Goal: Task Accomplishment & Management: Manage account settings

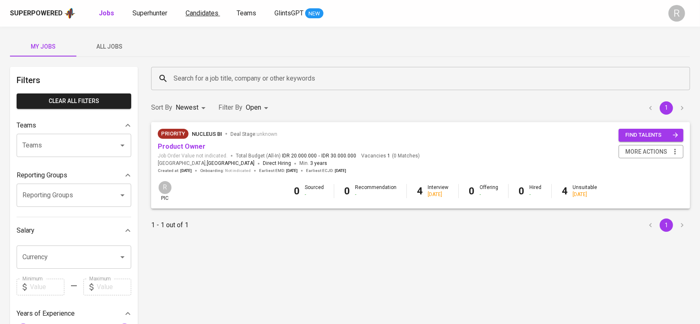
click at [202, 15] on span "Candidates" at bounding box center [201, 13] width 33 height 8
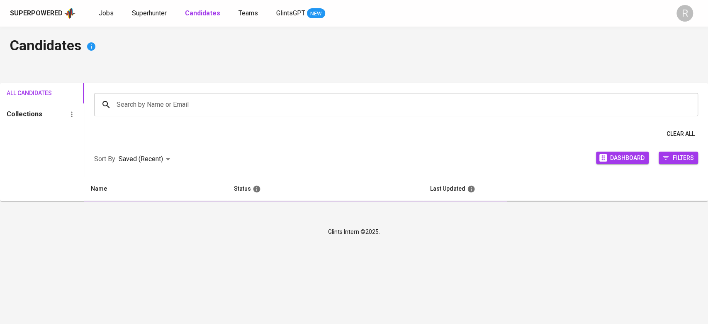
click at [126, 95] on div "Search by Name or Email" at bounding box center [396, 104] width 604 height 23
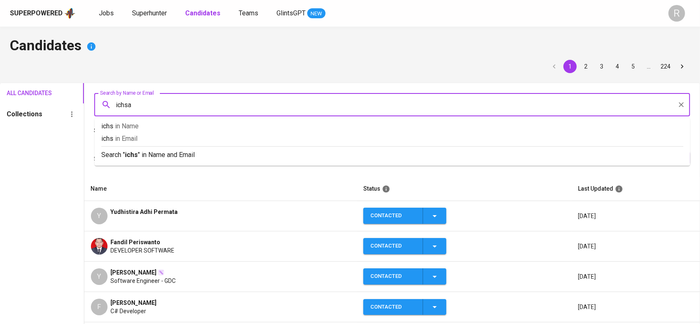
type input "ichsan"
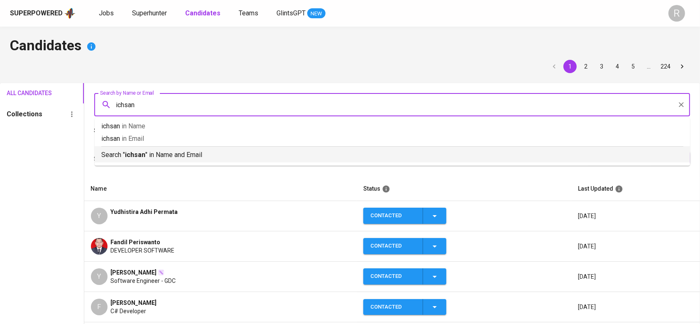
click at [141, 165] on ul "ichsan in Name [PERSON_NAME] in Email Search " ichsan " in Name and Email" at bounding box center [392, 142] width 595 height 48
click at [134, 154] on b "ichsan" at bounding box center [135, 155] width 20 height 8
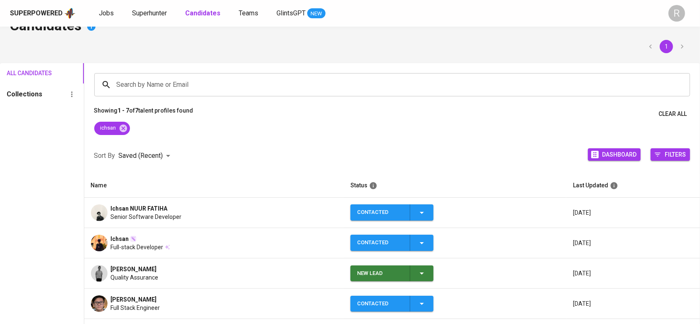
click at [149, 215] on span "Senior Software Developer" at bounding box center [146, 216] width 71 height 8
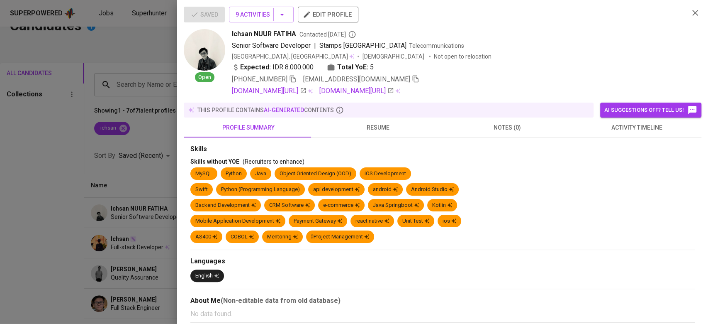
click at [390, 83] on span "[EMAIL_ADDRESS][DOMAIN_NAME]" at bounding box center [361, 79] width 116 height 10
click at [413, 82] on icon "button" at bounding box center [416, 79] width 6 height 7
click at [144, 65] on div at bounding box center [354, 162] width 708 height 324
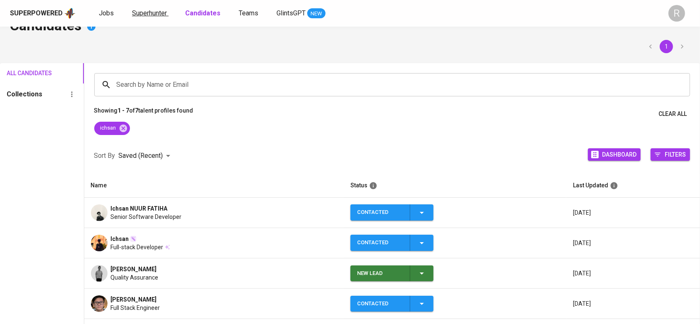
click at [162, 11] on span "Superhunter" at bounding box center [149, 13] width 35 height 8
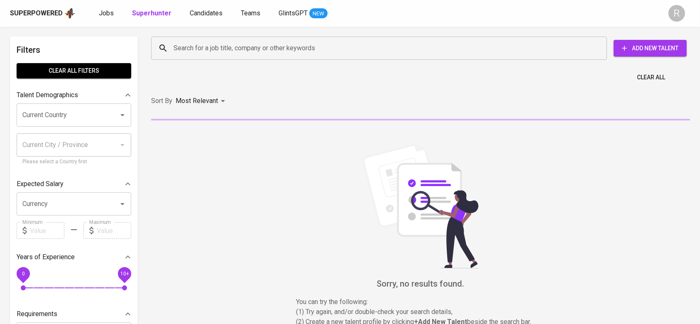
click at [207, 53] on input "Search for a job title, company or other keywords" at bounding box center [380, 48] width 419 height 16
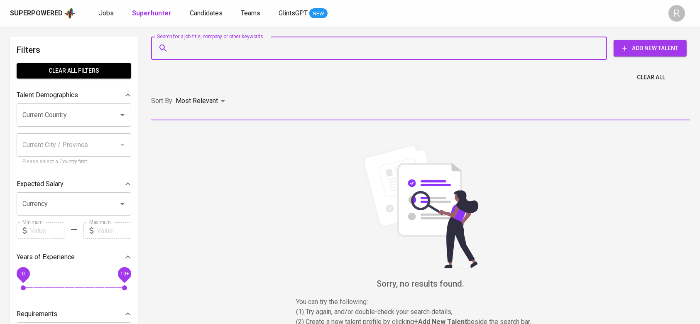
paste input "[EMAIL_ADDRESS][DOMAIN_NAME]"
type input "[EMAIL_ADDRESS][DOMAIN_NAME]"
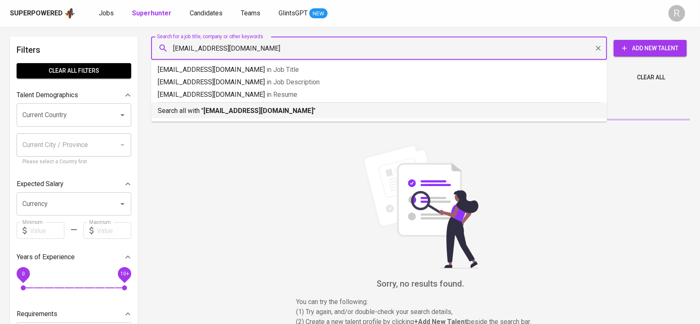
click at [195, 108] on p "Search all with " ichsannuur66@gmail.com "" at bounding box center [379, 111] width 442 height 10
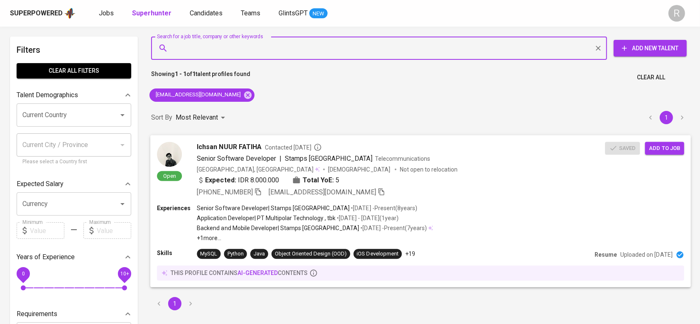
click at [663, 146] on span "Add to job" at bounding box center [664, 148] width 31 height 10
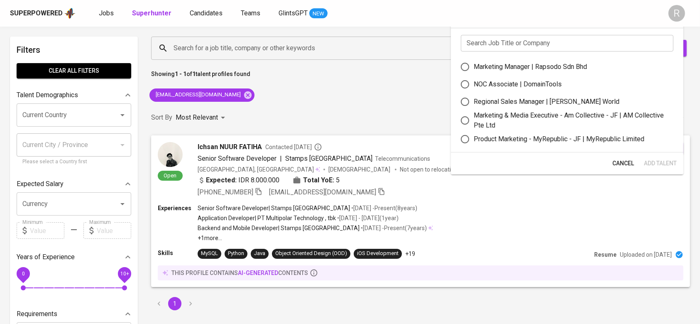
click at [501, 39] on input "text" at bounding box center [567, 43] width 212 height 17
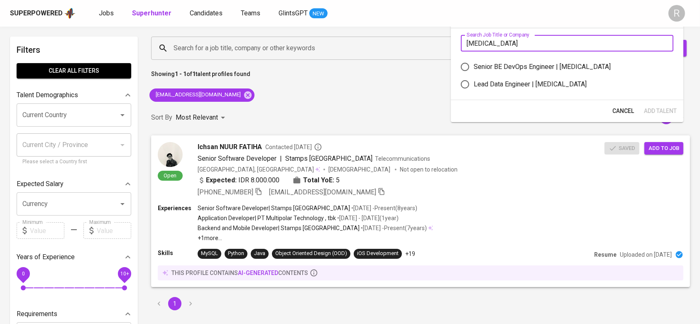
type input "meridia"
click at [488, 61] on label "Senior BE DevOps Engineer | Meridia" at bounding box center [561, 66] width 210 height 17
click at [473, 61] on input "Senior BE DevOps Engineer | Meridia" at bounding box center [464, 66] width 17 height 17
radio input "true"
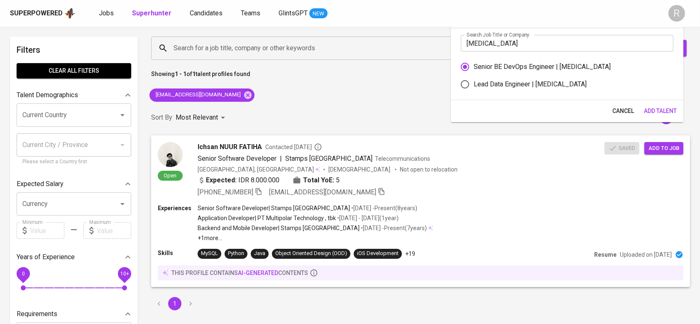
click at [677, 108] on button "Add Talent" at bounding box center [659, 110] width 39 height 15
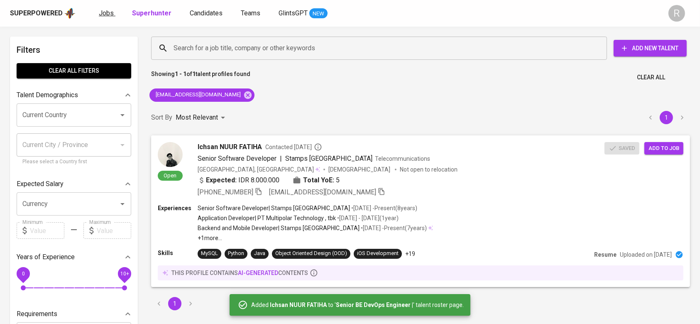
click at [103, 10] on span "Jobs" at bounding box center [106, 13] width 15 height 8
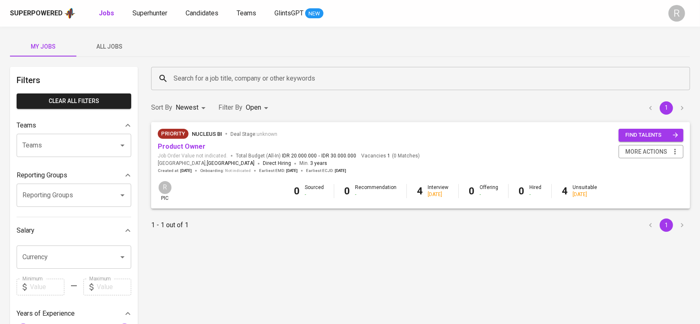
click at [108, 44] on span "All Jobs" at bounding box center [109, 46] width 56 height 10
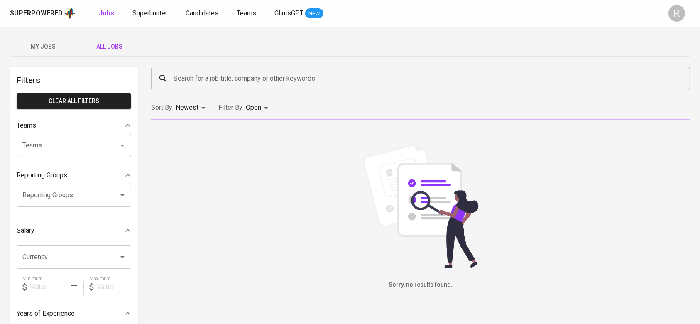
click at [197, 82] on input "Search for a job title, company or other keywords" at bounding box center [422, 79] width 502 height 16
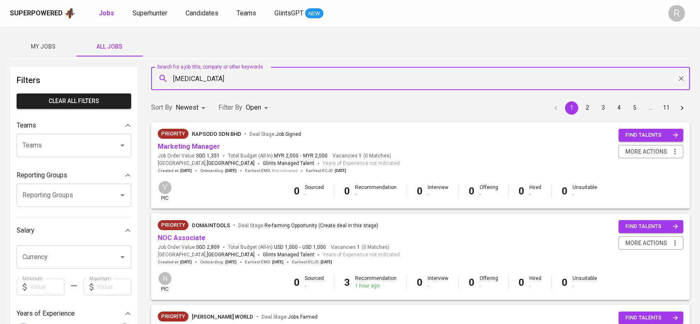
type input "meridia"
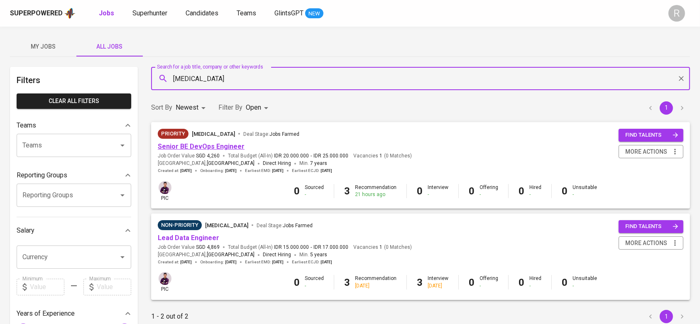
click at [192, 144] on link "Senior BE DevOps Engineer" at bounding box center [201, 146] width 87 height 8
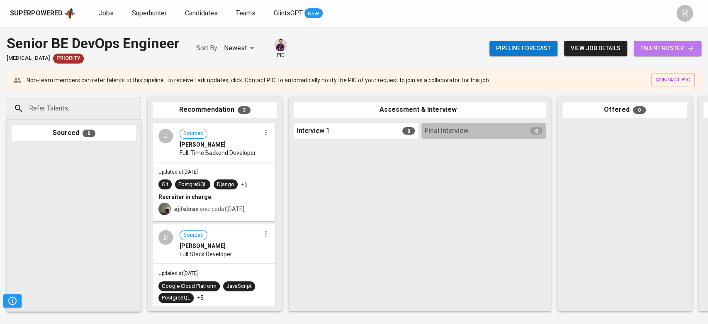
click at [662, 48] on span "talent roster" at bounding box center [668, 48] width 54 height 10
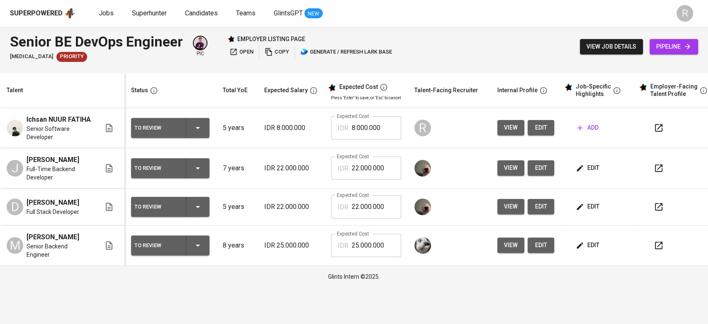
click at [655, 171] on icon "button" at bounding box center [658, 167] width 7 height 7
click at [578, 128] on icon "button" at bounding box center [580, 128] width 8 height 8
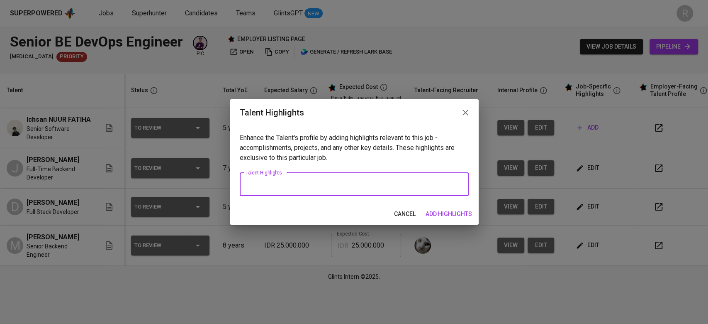
click at [379, 181] on textarea at bounding box center [354, 184] width 217 height 8
type textarea "Screening Questions: TBA"
click at [449, 217] on span "add highlights" at bounding box center [449, 214] width 46 height 10
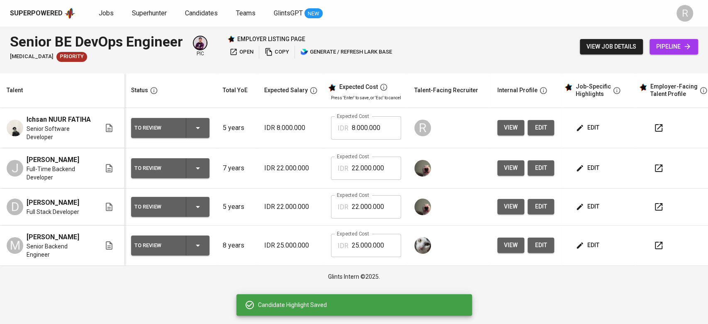
click at [601, 126] on div "edit" at bounding box center [601, 127] width 55 height 15
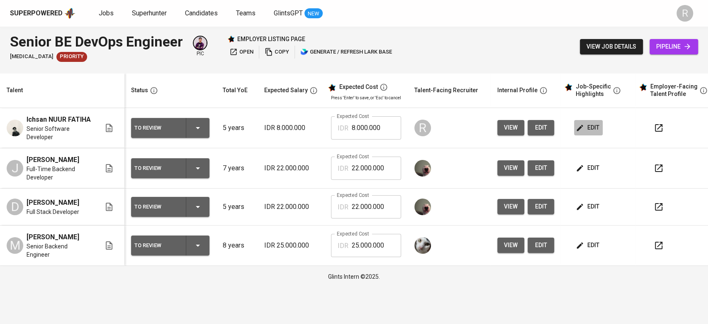
click at [589, 131] on span "edit" at bounding box center [589, 127] width 22 height 10
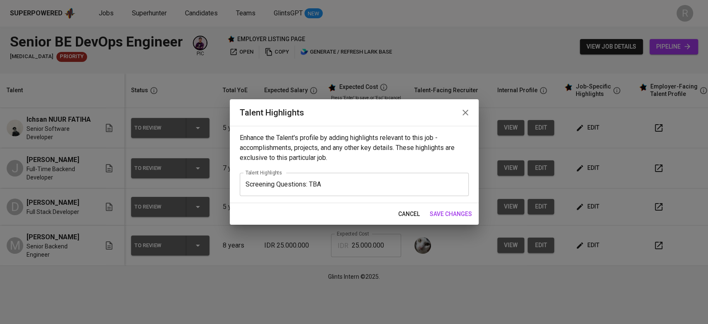
click at [242, 184] on div "Screening Questions: TBA x Talent Highlights" at bounding box center [354, 184] width 229 height 23
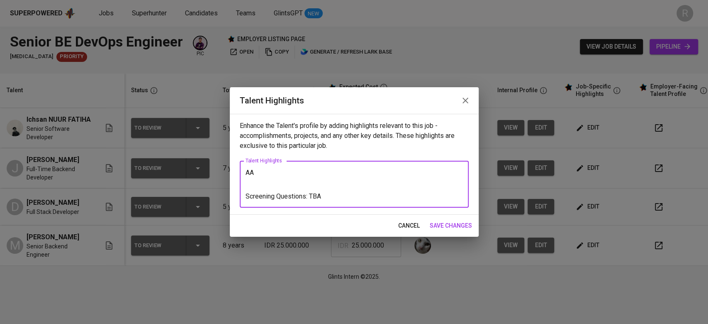
click at [266, 176] on textarea "AA Screening Questions: TBA" at bounding box center [354, 184] width 217 height 32
click at [265, 171] on textarea "AA Screening Questions: TBA" at bounding box center [354, 184] width 217 height 32
paste textarea ""With 8 years of profiessional experience, Ichsan has been working in designing…"
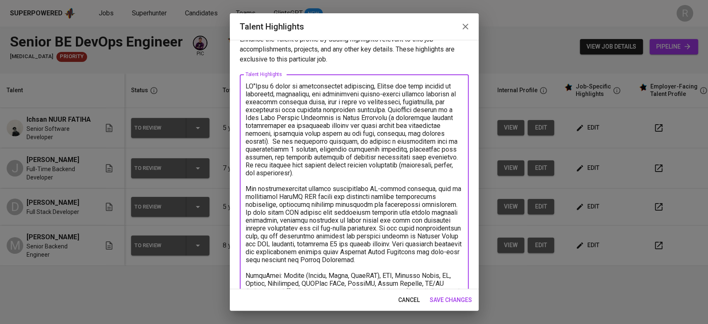
scroll to position [5, 0]
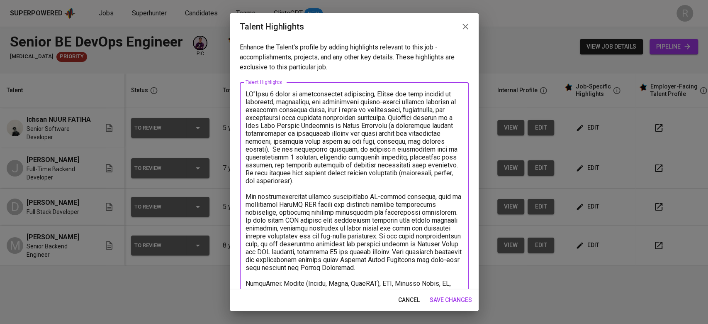
drag, startPoint x: 255, startPoint y: 90, endPoint x: 240, endPoint y: 90, distance: 14.5
click at [240, 90] on div "x Talent Highlights" at bounding box center [354, 216] width 229 height 268
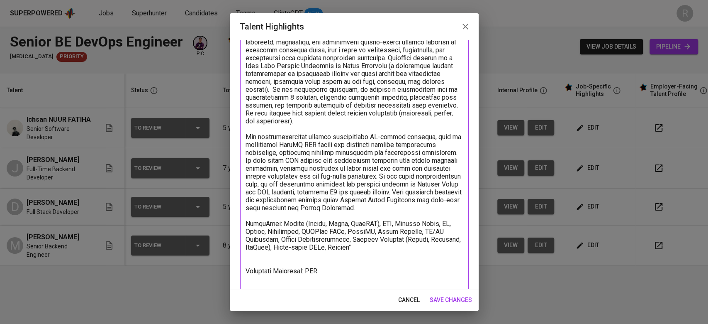
scroll to position [73, 0]
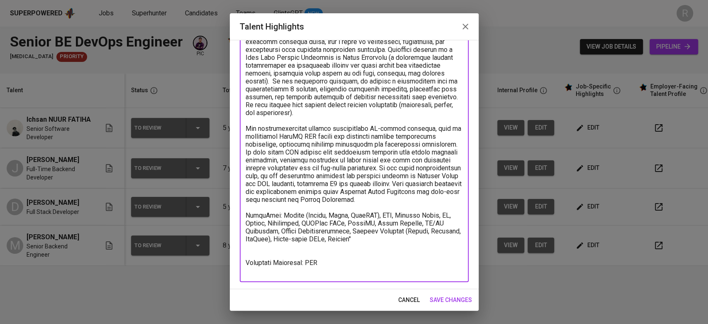
click at [327, 269] on textarea at bounding box center [354, 148] width 217 height 252
click at [304, 270] on textarea at bounding box center [354, 148] width 217 height 252
type textarea "With 8 years of profiessional experience, Ichsan has been working in designing,…"
click at [448, 297] on span "save changes" at bounding box center [451, 300] width 42 height 10
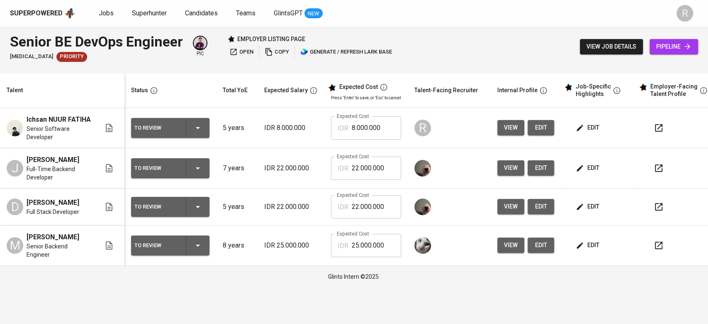
click at [585, 124] on span "edit" at bounding box center [589, 127] width 22 height 10
drag, startPoint x: 362, startPoint y: 133, endPoint x: 325, endPoint y: 134, distance: 36.5
click at [325, 134] on td "Expected Cost IDR 8.000.000 Expected Cost" at bounding box center [365, 128] width 83 height 40
type input "25.000.000"
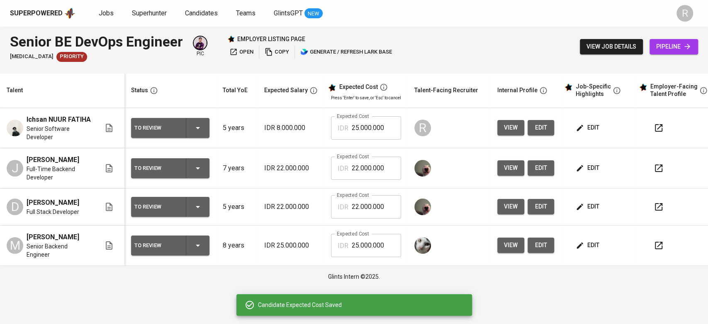
click at [661, 171] on button "button" at bounding box center [659, 168] width 20 height 20
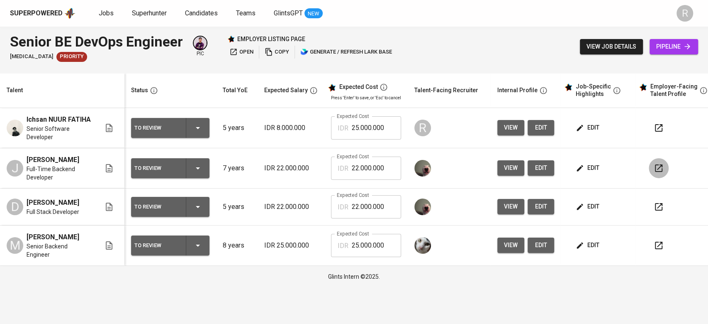
click at [655, 164] on icon "button" at bounding box center [658, 167] width 7 height 7
click at [663, 200] on button "button" at bounding box center [659, 207] width 20 height 20
click at [654, 242] on icon "button" at bounding box center [659, 245] width 10 height 10
click at [649, 207] on button "button" at bounding box center [659, 207] width 20 height 20
click at [589, 141] on td "edit" at bounding box center [598, 128] width 75 height 40
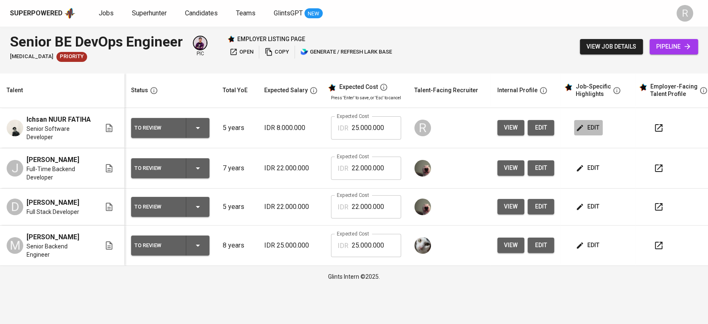
click at [588, 134] on button "edit" at bounding box center [588, 127] width 29 height 15
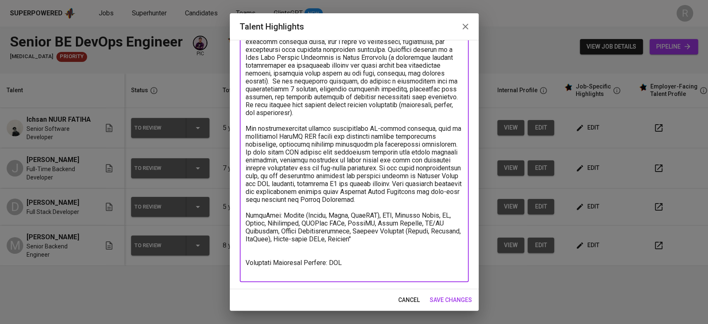
click at [303, 253] on textarea at bounding box center [354, 148] width 217 height 252
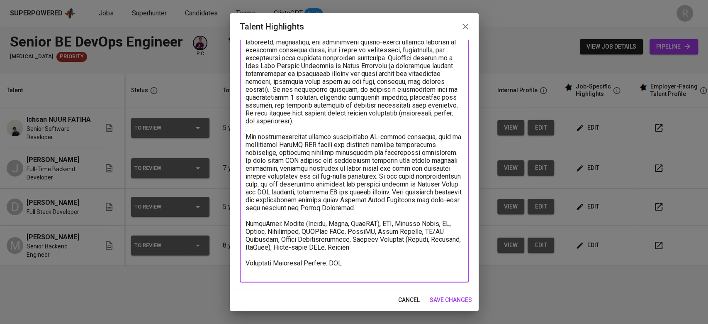
click at [295, 213] on textarea at bounding box center [354, 152] width 217 height 244
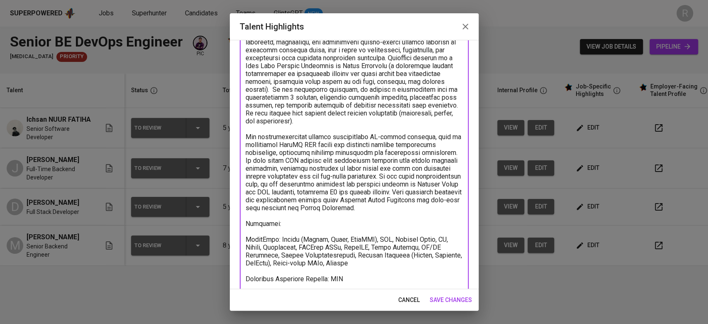
type textarea "With 8 years of profiessional experience, Ichsan has been working in designing,…"
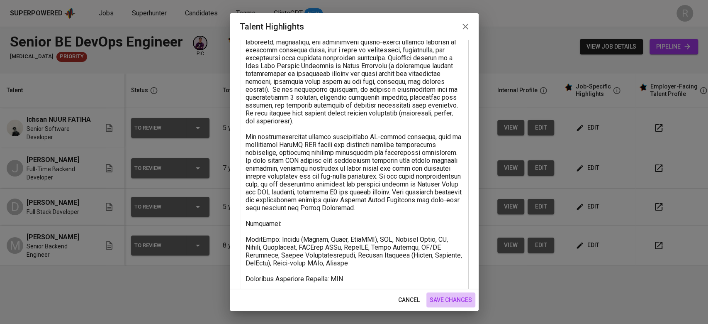
click at [459, 294] on button "save changes" at bounding box center [451, 299] width 49 height 15
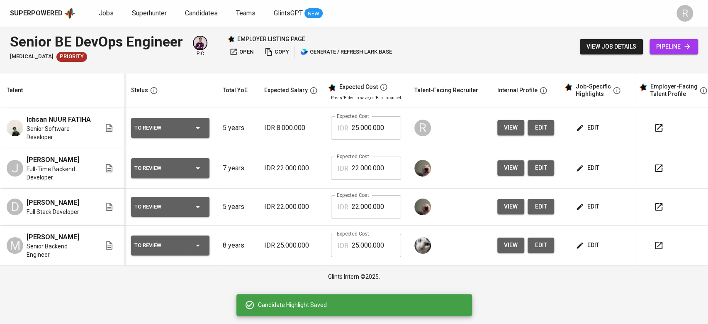
click at [664, 166] on button "button" at bounding box center [659, 168] width 20 height 20
click at [585, 134] on button "edit" at bounding box center [588, 127] width 29 height 15
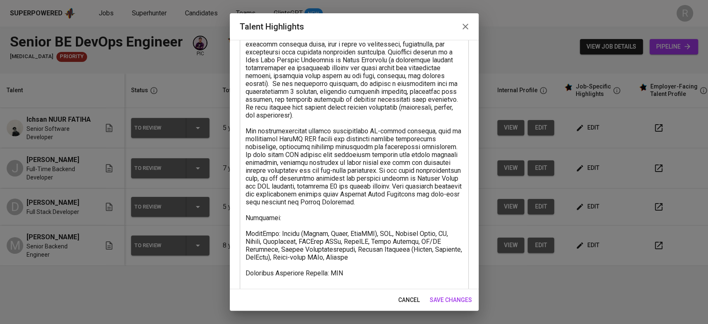
scroll to position [80, 0]
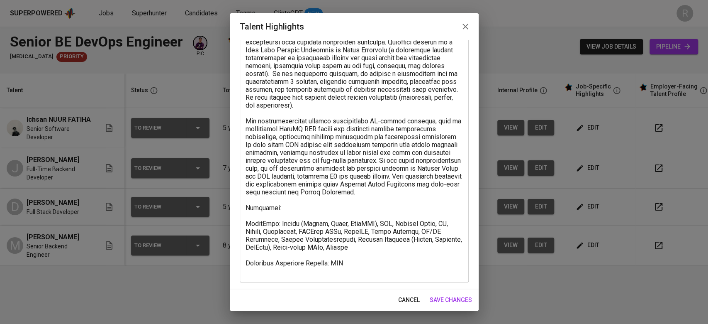
click at [307, 215] on textarea at bounding box center [354, 145] width 217 height 260
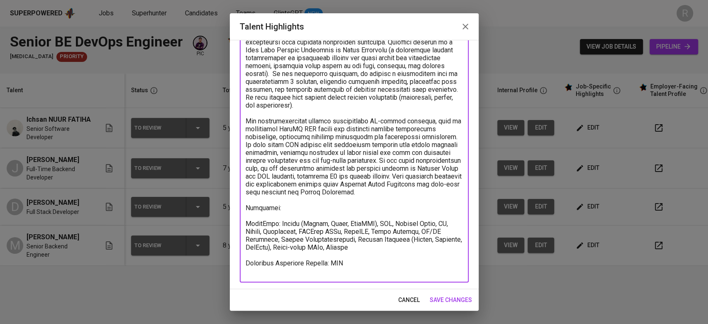
paste textarea "S T M I K D h a r m a N e g a r a , B o g o r, r, J a w a B a r a t B a c h e l…"
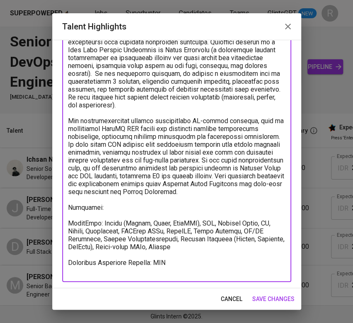
click at [130, 219] on textarea at bounding box center [176, 145] width 217 height 260
click at [124, 212] on textarea at bounding box center [176, 145] width 217 height 260
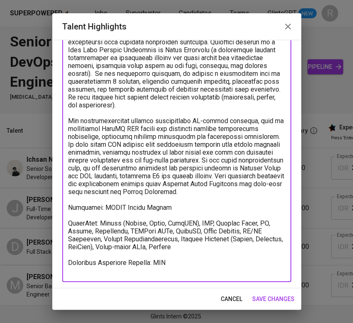
scroll to position [81, 0]
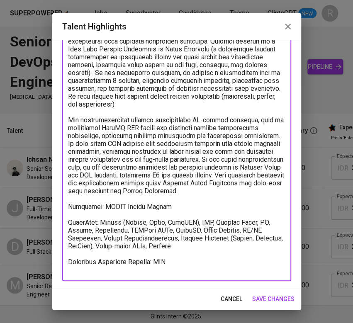
type textarea "With 8 years of profiessional experience, Ichsan has been working in designing,…"
click at [273, 300] on span "save changes" at bounding box center [273, 299] width 42 height 10
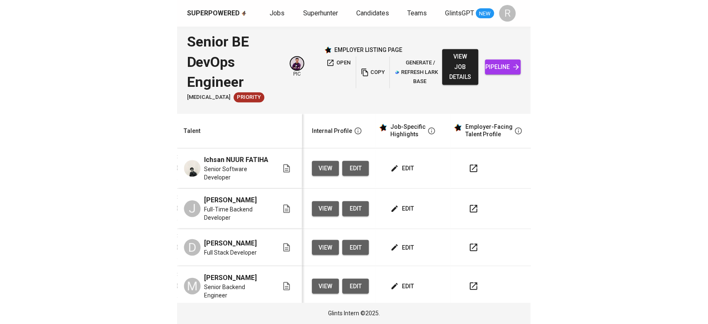
scroll to position [0, 8]
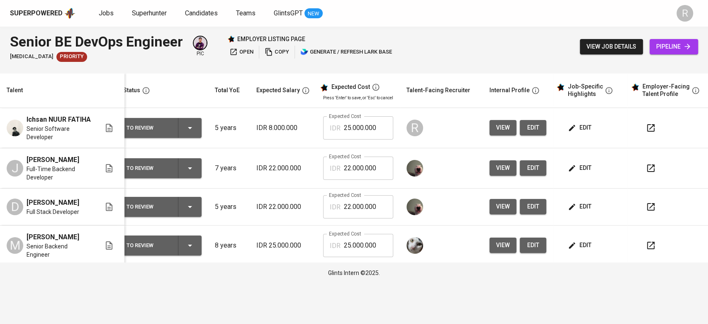
click at [577, 121] on button "edit" at bounding box center [580, 127] width 29 height 15
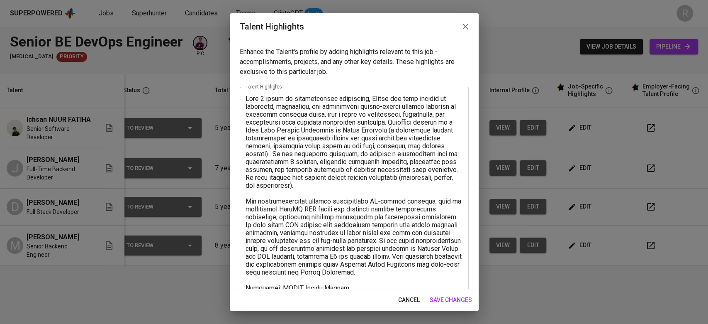
scroll to position [80, 0]
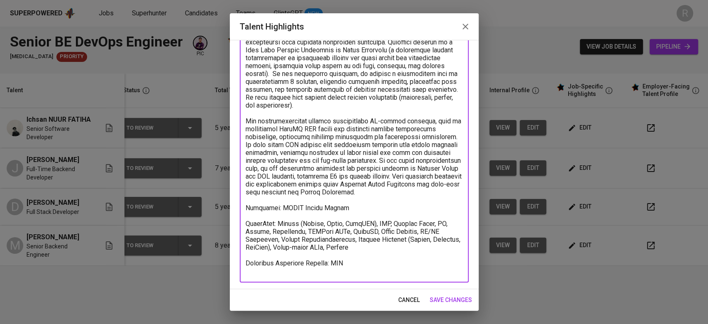
click at [370, 216] on textarea at bounding box center [354, 145] width 217 height 260
type textarea "With 8 years of profiessional experience, Ichsan has been working in designing,…"
click at [442, 302] on span "save changes" at bounding box center [451, 300] width 42 height 10
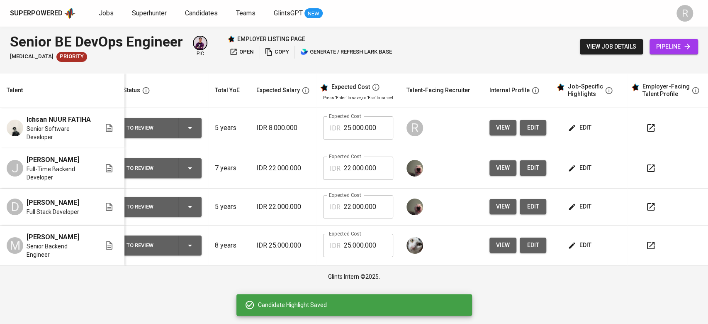
click at [647, 205] on icon "button" at bounding box center [651, 207] width 10 height 10
click at [577, 124] on span "edit" at bounding box center [581, 127] width 22 height 10
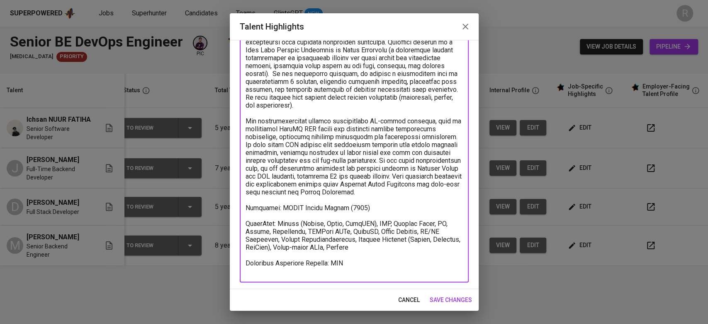
click at [279, 210] on textarea at bounding box center [354, 145] width 217 height 260
click at [277, 218] on textarea at bounding box center [354, 145] width 217 height 260
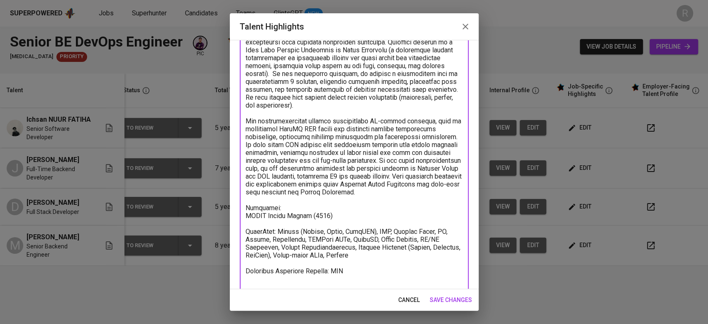
click at [295, 207] on textarea at bounding box center [354, 149] width 217 height 268
click at [280, 217] on textarea at bounding box center [354, 149] width 217 height 268
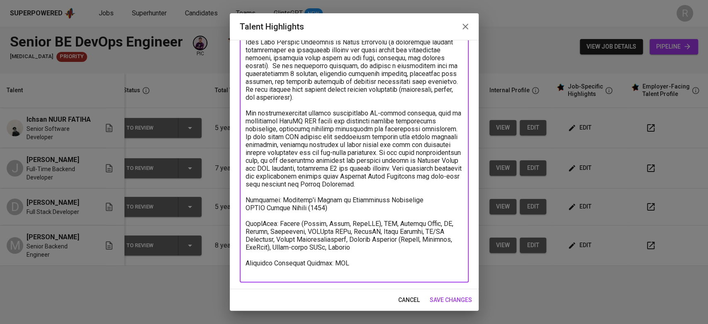
type textarea "With 8 years of profiessional experience, Ichsan has been working in designing,…"
click at [439, 295] on span "save changes" at bounding box center [451, 300] width 42 height 10
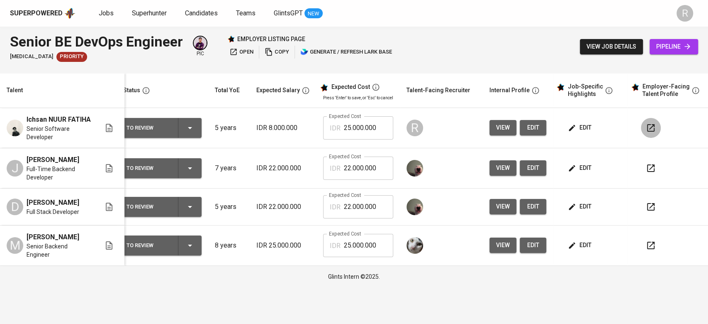
click at [650, 125] on icon "button" at bounding box center [651, 128] width 10 height 10
click at [576, 126] on span "edit" at bounding box center [581, 127] width 22 height 10
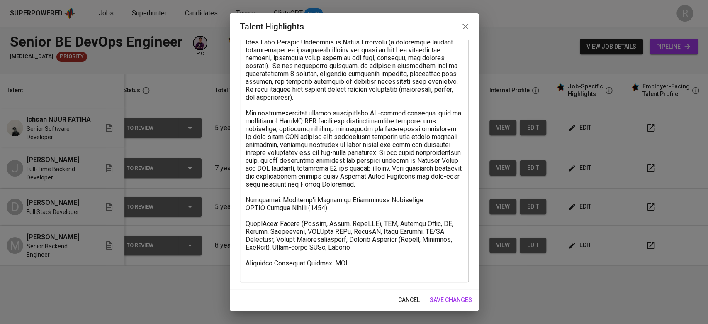
click at [454, 300] on span "save changes" at bounding box center [451, 300] width 42 height 10
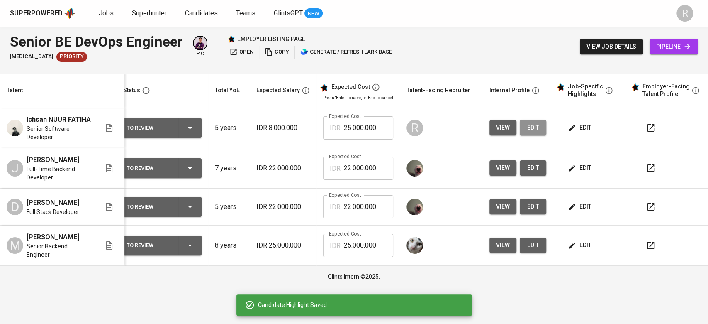
click at [538, 130] on button "edit" at bounding box center [533, 127] width 27 height 15
click at [653, 125] on icon "button" at bounding box center [651, 128] width 10 height 10
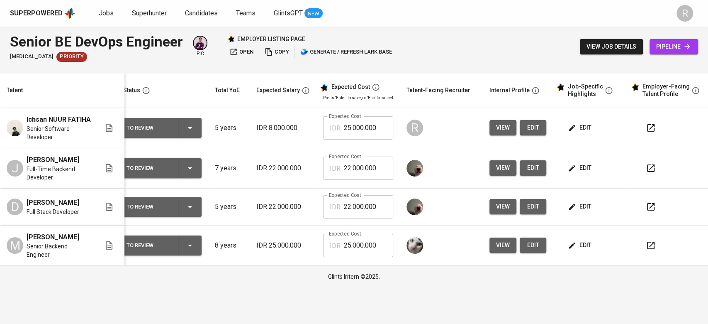
click at [541, 124] on button "edit" at bounding box center [533, 127] width 27 height 15
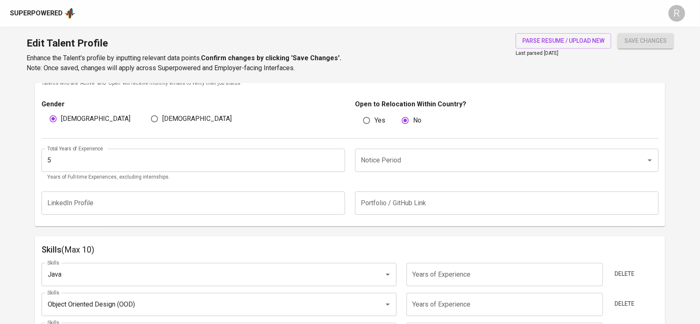
scroll to position [284, 0]
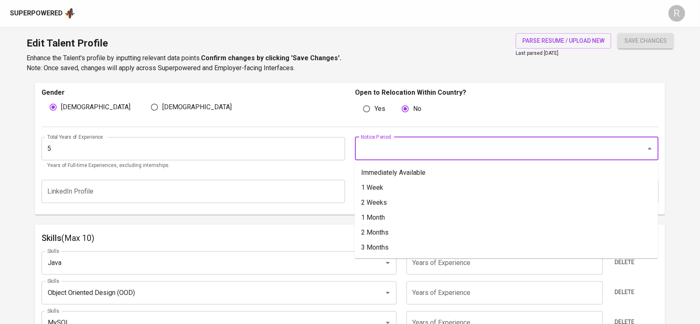
click at [378, 142] on input "Notice Period" at bounding box center [495, 149] width 273 height 16
type input "1"
click at [383, 168] on li "Immediately Available" at bounding box center [505, 172] width 303 height 15
type input "Immediately Available"
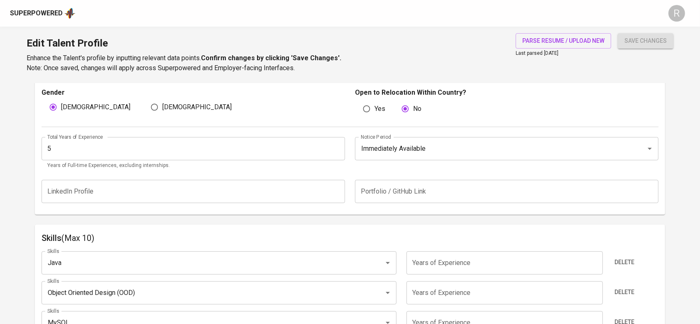
click at [65, 145] on input "5" at bounding box center [192, 148] width 303 height 23
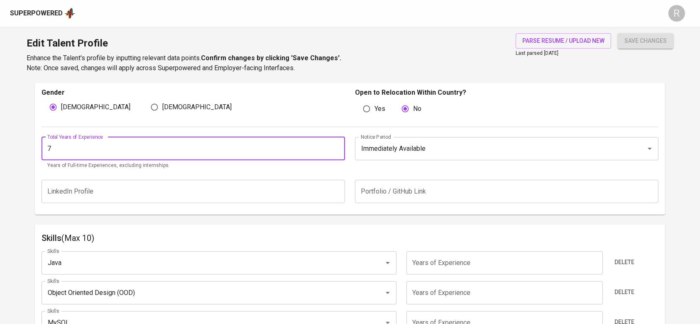
type input "7"
click at [617, 33] on button "save changes" at bounding box center [645, 40] width 56 height 15
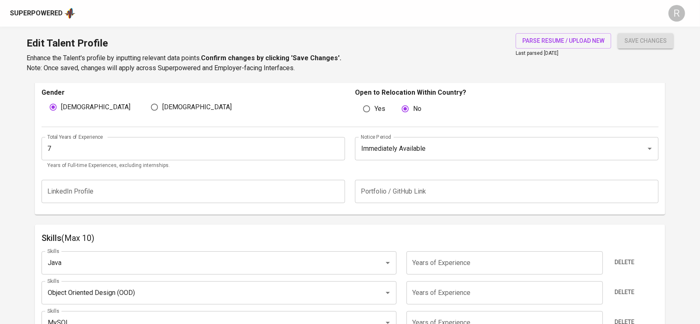
scroll to position [77, 0]
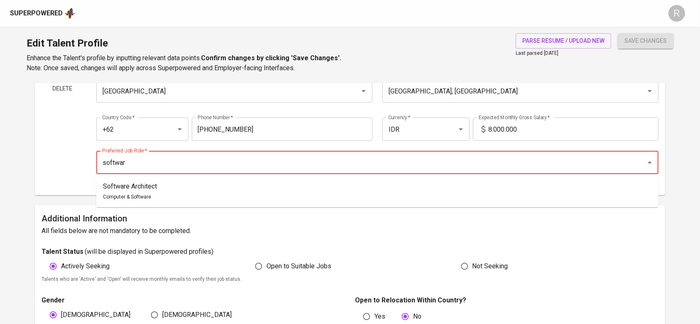
type input "software"
click at [149, 189] on p "Backend Developer" at bounding box center [131, 186] width 57 height 10
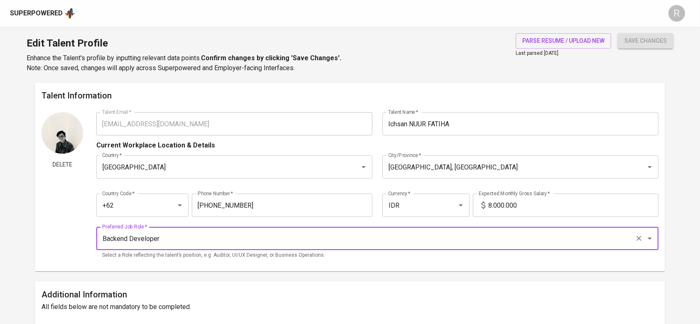
scroll to position [0, 0]
type input "Backend Developer"
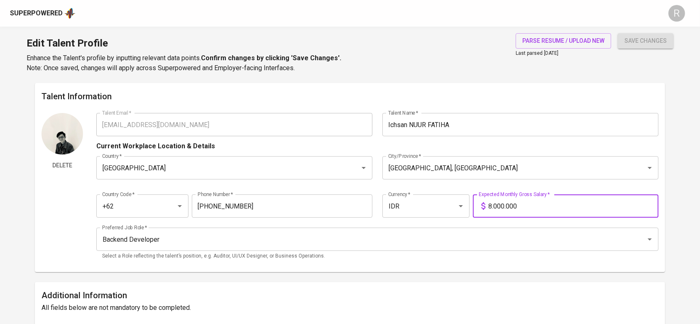
drag, startPoint x: 522, startPoint y: 209, endPoint x: 484, endPoint y: 209, distance: 37.8
click at [484, 209] on div "8.000.000 Expected Monthly Gross Salary *" at bounding box center [565, 205] width 185 height 23
type input "25.000.000"
click at [617, 33] on button "save changes" at bounding box center [645, 40] width 56 height 15
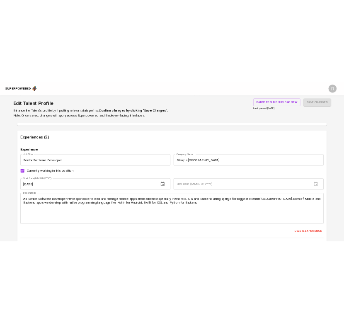
scroll to position [793, 0]
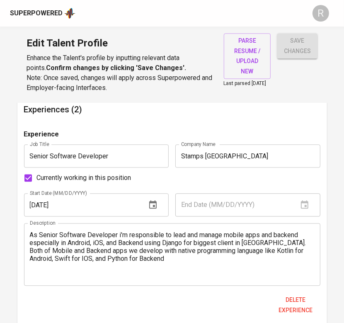
click at [51, 163] on input "Senior Software Developer" at bounding box center [96, 155] width 145 height 23
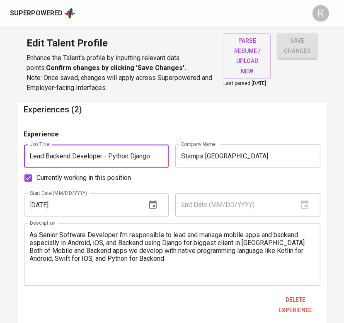
type input "Lead Backend Developer - Python Django"
click at [111, 266] on textarea "As Senior Software Developer i'm responsible to lead and manage mobile apps and…" at bounding box center [172, 254] width 285 height 47
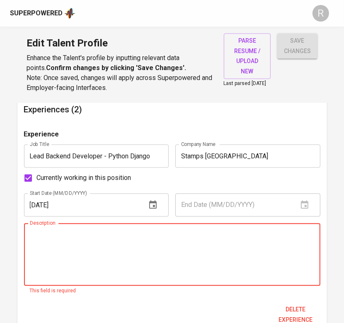
paste textarea "A r c h i t e c t e d a n d d e v e l o p e d h i g h - p e r f o r m a n c e D…"
type textarea "A r c h i t e c t e d a n d d e v e l o p e d h i g h - p e r f o r m a n c e D…"
click at [118, 252] on textarea at bounding box center [172, 254] width 285 height 47
paste textarea "Architected and developed high-performance Django-based backend systems support…"
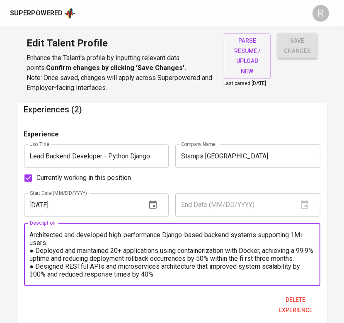
click at [28, 255] on div "Architected and developed high-performance Django-based backend systems support…" at bounding box center [172, 254] width 297 height 63
click at [30, 239] on textarea "Architected and developed high-performance Django-based backend systems support…" at bounding box center [172, 254] width 285 height 47
paste textarea "●"
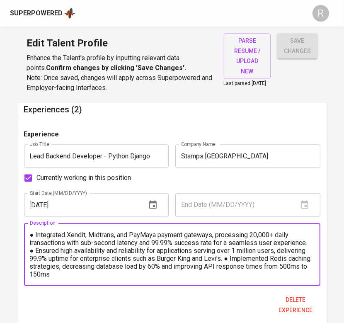
scroll to position [817, 0]
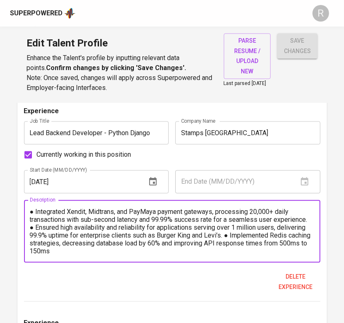
click at [256, 237] on textarea "● Architected and developed high-performance Django-based backend systems suppo…" at bounding box center [172, 231] width 285 height 47
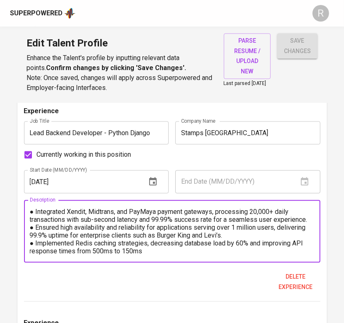
type textarea "● Architected and developed high-performance Django-based backend systems suppo…"
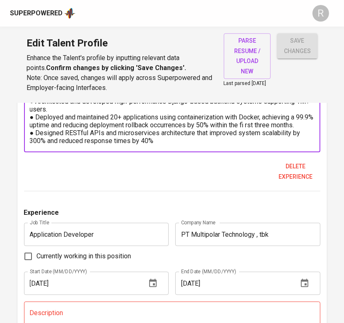
scroll to position [983, 0]
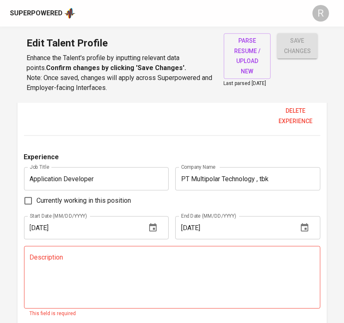
click at [100, 176] on input "Application Developer" at bounding box center [96, 178] width 145 height 23
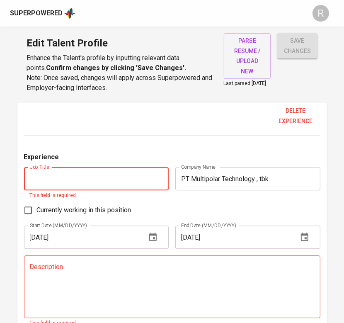
paste input "Python Data Analyst Mentor"
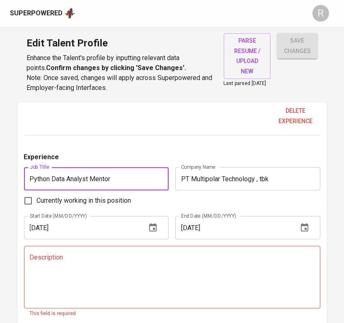
type input "Python Data Analyst Mentor"
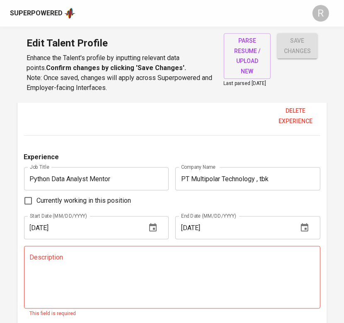
drag, startPoint x: 70, startPoint y: 310, endPoint x: 80, endPoint y: 293, distance: 18.8
click at [73, 304] on div "Description" at bounding box center [172, 277] width 297 height 63
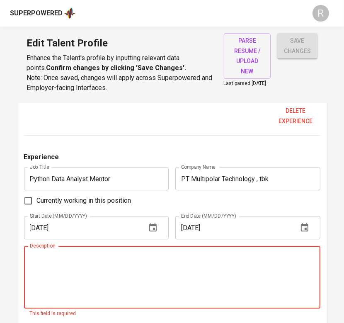
paste textarea "Achieved 90% course completion rate through hands-on backend development traini…"
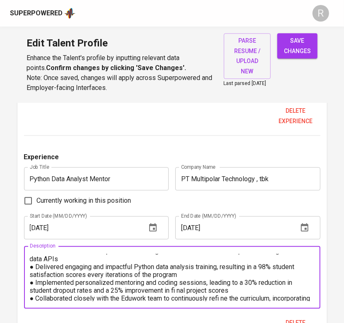
scroll to position [0, 0]
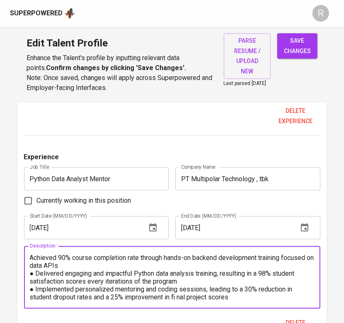
drag, startPoint x: 35, startPoint y: 275, endPoint x: 29, endPoint y: 275, distance: 5.8
click at [29, 275] on div "Achieved 90% course completion rate through hands-on backend development traini…" at bounding box center [172, 277] width 297 height 63
click at [32, 261] on textarea "Achieved 90% course completion rate through hands-on backend development traini…" at bounding box center [172, 277] width 285 height 47
paste textarea "●"
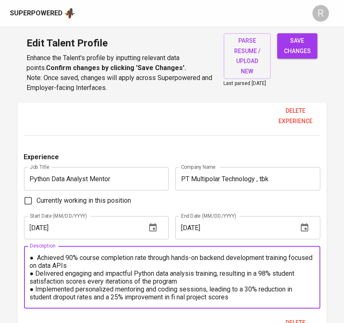
type textarea "● Achieved 90% course completion rate through hands-on backend development trai…"
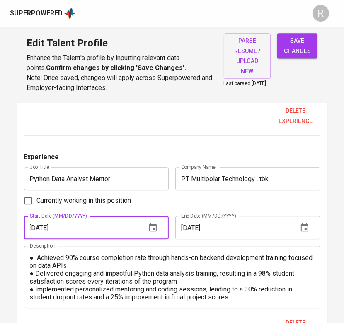
drag, startPoint x: 88, startPoint y: 226, endPoint x: 24, endPoint y: 233, distance: 64.7
click at [24, 233] on input "05/09/2017" at bounding box center [82, 227] width 116 height 23
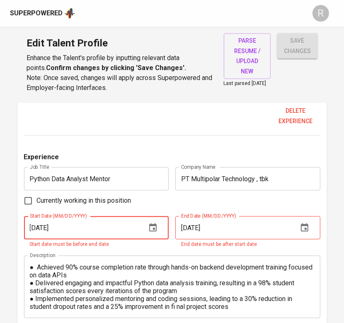
type input "[DATE]"
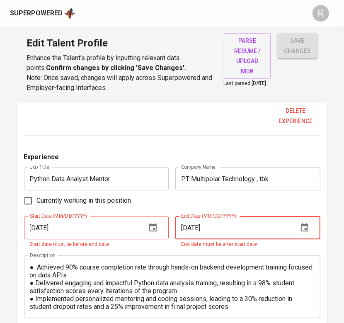
click at [222, 230] on input "05/09/2018" at bounding box center [234, 227] width 116 height 23
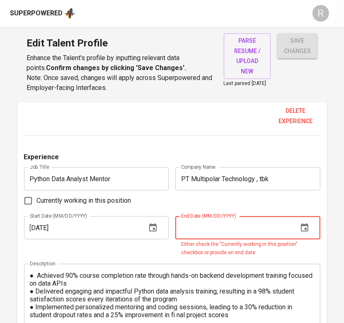
paste input "[DATE]"
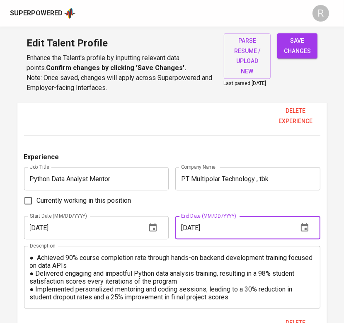
type input "[DATE]"
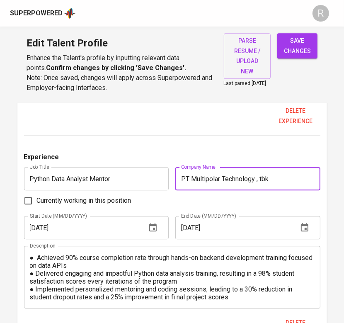
click at [252, 175] on input "PT Multipolar Technology , tbk" at bounding box center [248, 178] width 145 height 23
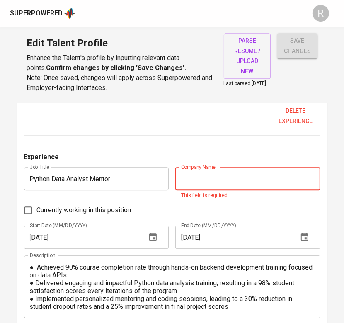
paste input "Eduwork,"
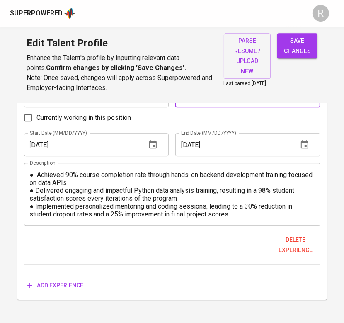
scroll to position [1081, 0]
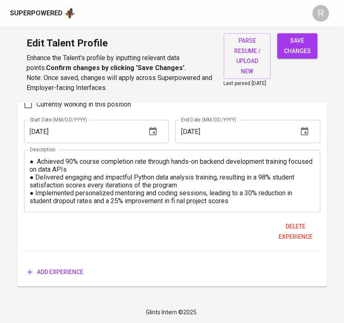
type input "Eduwork"
click at [137, 248] on div "Experience Job Title Python Data Analyst Mentor Job Title Company Name Eduwork …" at bounding box center [172, 153] width 297 height 195
click at [66, 276] on span "Add experience" at bounding box center [55, 272] width 56 height 10
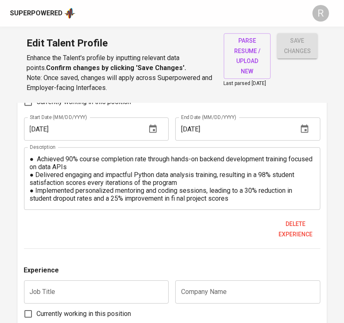
click at [229, 280] on div "Experience" at bounding box center [172, 273] width 297 height 15
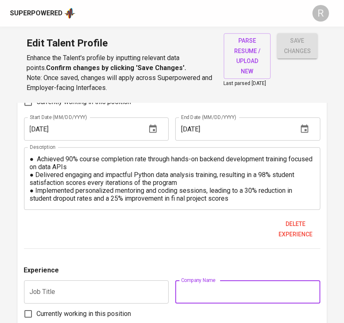
click at [200, 287] on input "text" at bounding box center [248, 291] width 145 height 23
paste input "ASTRA,"
type input "ASTRA,"
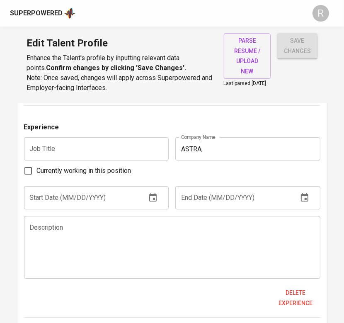
scroll to position [1247, 0]
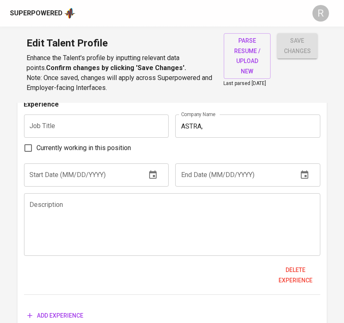
click at [178, 223] on textarea at bounding box center [172, 224] width 285 height 47
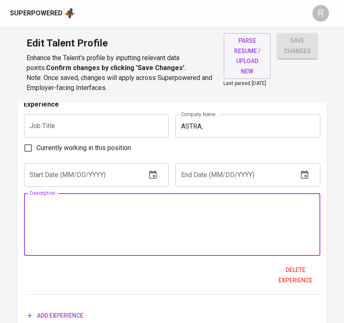
paste textarea "Built RESTful services using Spring Boot to support marketing campaign workfl o…"
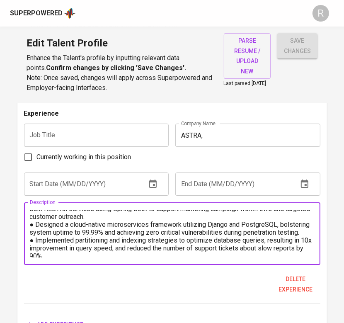
scroll to position [0, 0]
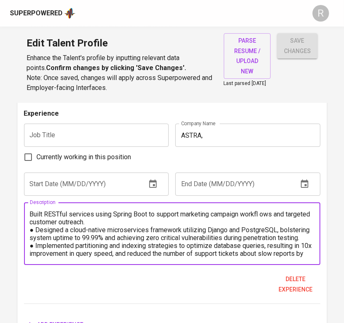
drag, startPoint x: 33, startPoint y: 230, endPoint x: 29, endPoint y: 231, distance: 4.6
click at [29, 231] on div "Built RESTful services using Spring Boot to support marketing campaign workfl o…" at bounding box center [172, 233] width 297 height 63
paste textarea "●"
type textarea "● Built RESTful services using Spring Boot to support marketing campaign workfl…"
click at [83, 138] on input "text" at bounding box center [96, 135] width 145 height 23
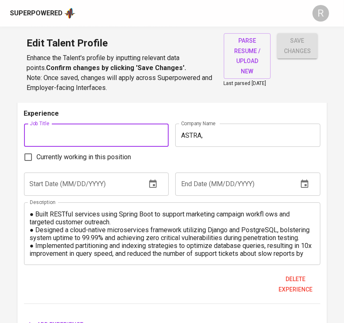
paste input "Backend Developer -"
type input "Backend Developer (Part Time)"
click at [234, 138] on input "ASTRA," at bounding box center [248, 135] width 145 height 23
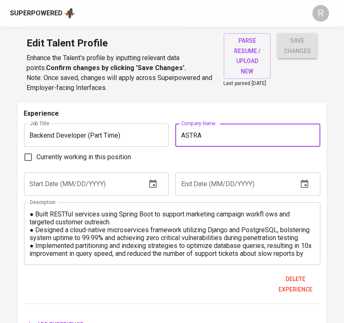
type input "ASTRA"
click at [232, 166] on div "Currently working in this position" at bounding box center [172, 157] width 297 height 17
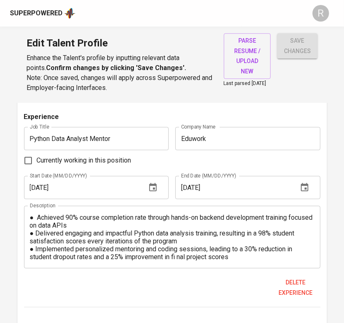
scroll to position [1022, 0]
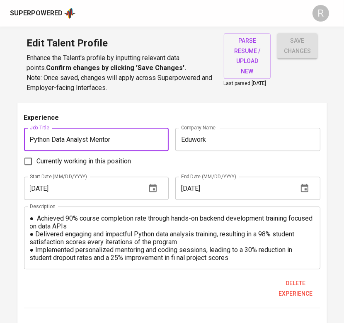
click at [136, 139] on input "Python Data Analyst Mentor" at bounding box center [96, 139] width 145 height 23
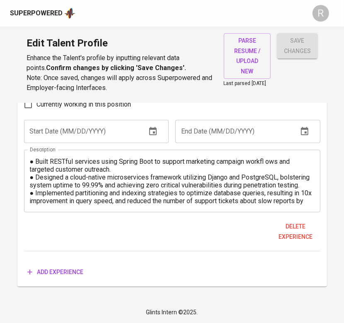
scroll to position [1257, 0]
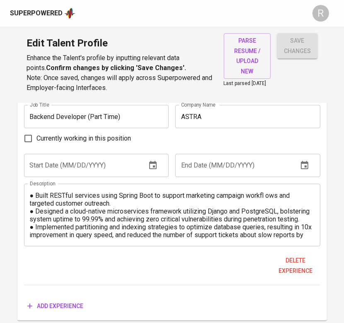
type input "Python Data Analyst Mentor (Part Time)"
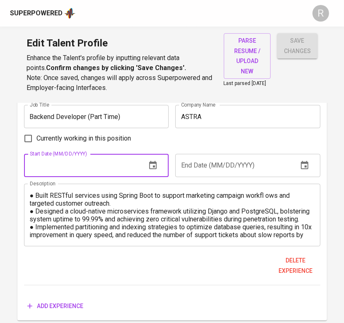
click at [107, 164] on input "text" at bounding box center [82, 165] width 116 height 23
type input "[DATE]"
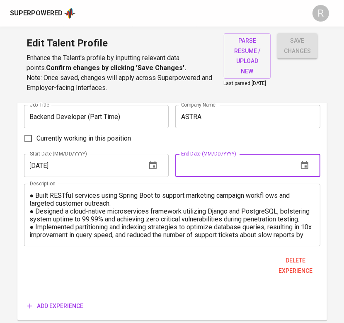
click at [212, 171] on input "text" at bounding box center [234, 165] width 116 height 23
paste input "[DATE]"
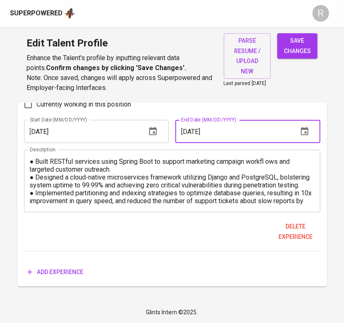
type input "[DATE]"
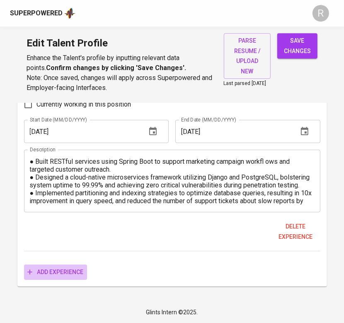
click at [44, 277] on button "Add experience" at bounding box center [55, 272] width 63 height 15
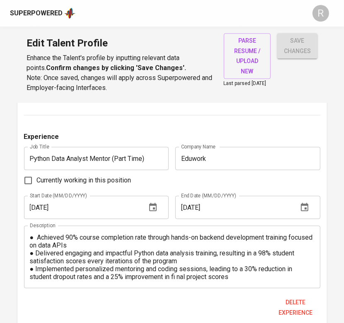
scroll to position [16, 0]
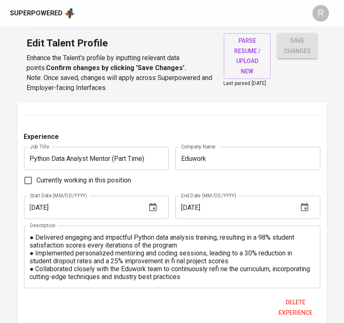
click at [114, 158] on input "Python Data Analyst Mentor (Part Time)" at bounding box center [96, 158] width 145 height 23
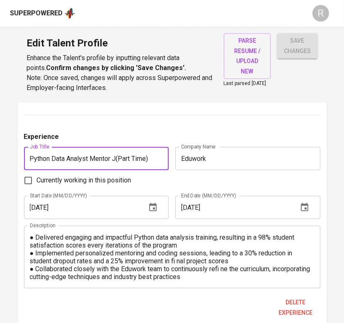
type input "Python Data Analyst Mentor (Part Time)"
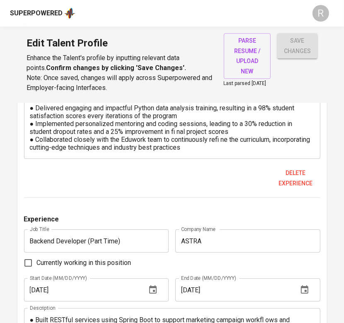
scroll to position [1134, 0]
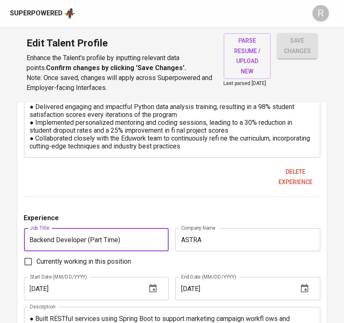
click at [87, 240] on input "Backend Developer (Part Time)" at bounding box center [96, 239] width 145 height 23
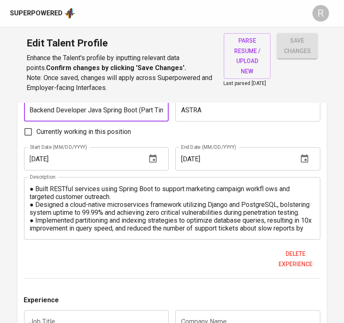
scroll to position [1303, 0]
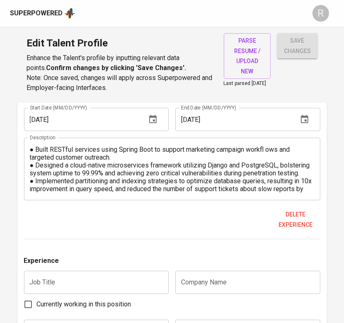
type input "Backend Developer Java Spring Boot (Part Time)"
click at [138, 274] on input "text" at bounding box center [96, 282] width 145 height 23
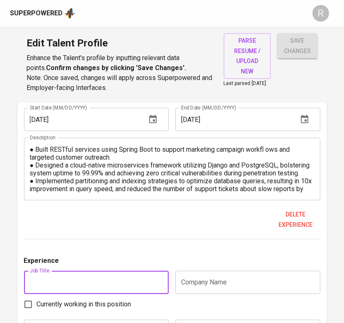
paste input "Software Application Banking -"
type input "Software Application Banking (Part Time)"
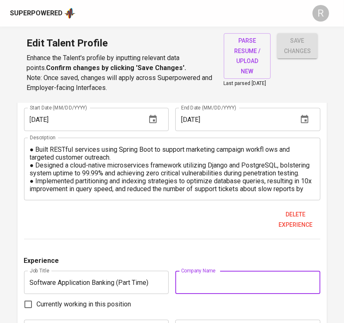
click at [212, 274] on input "text" at bounding box center [248, 282] width 145 height 23
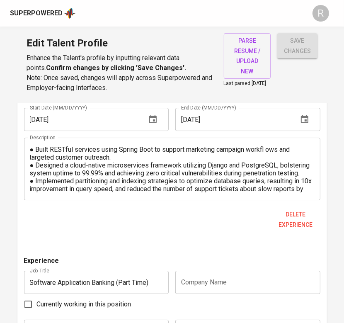
click at [224, 282] on input "text" at bounding box center [248, 282] width 145 height 23
paste input "Multipolar Technology"
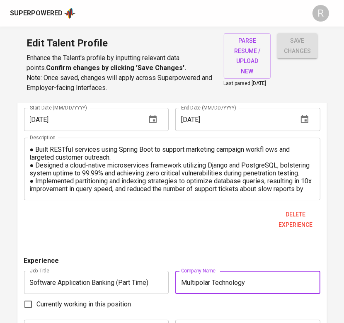
type input "Multipolar Technology"
click at [179, 241] on div "Experience Job Title Lead Backend Developer - Python Django Job Title Company N…" at bounding box center [172, 50] width 297 height 860
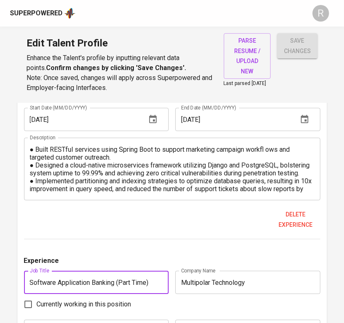
click at [149, 281] on input "Software Application Banking (Part Time)" at bounding box center [96, 282] width 145 height 23
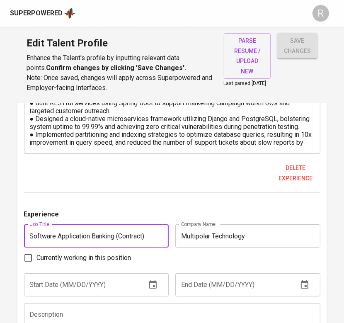
scroll to position [1353, 0]
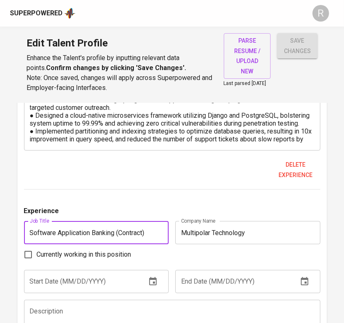
type input "Software Application Banking (Contract)"
click at [83, 288] on input "text" at bounding box center [82, 281] width 116 height 23
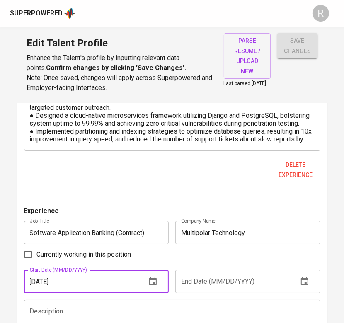
click at [69, 283] on input "[DATE]" at bounding box center [82, 281] width 116 height 23
type input "[DATE]"
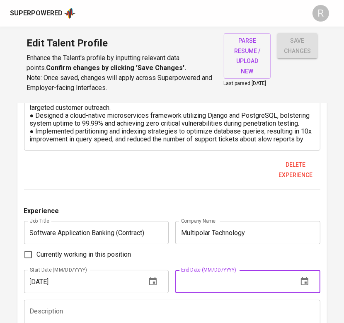
click at [186, 287] on input "text" at bounding box center [234, 281] width 116 height 23
paste input "[DATE]"
type input "[DATE]"
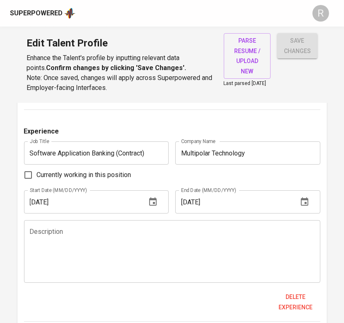
scroll to position [1434, 0]
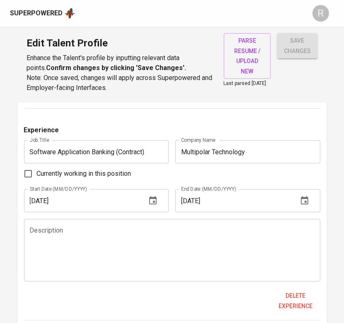
click at [104, 237] on textarea at bounding box center [172, 250] width 285 height 47
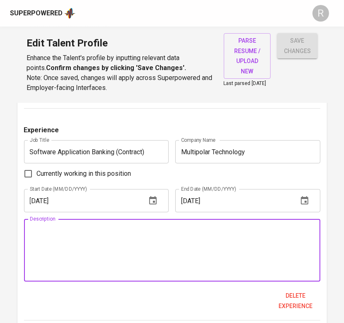
paste textarea "Executed comprehensive testing of 50+ software components, identifying and rect…"
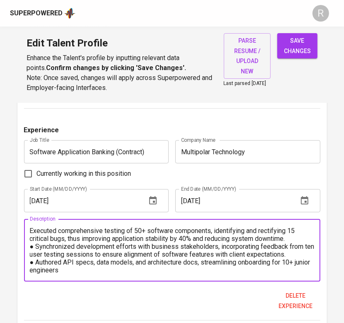
drag, startPoint x: 33, startPoint y: 249, endPoint x: 18, endPoint y: 249, distance: 15.4
paste textarea "●"
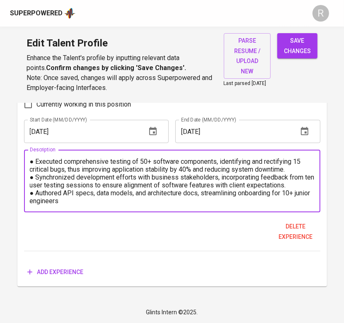
type textarea "● Executed comprehensive testing of 50+ software components, identifying and re…"
click at [301, 47] on span "save changes" at bounding box center [297, 46] width 27 height 20
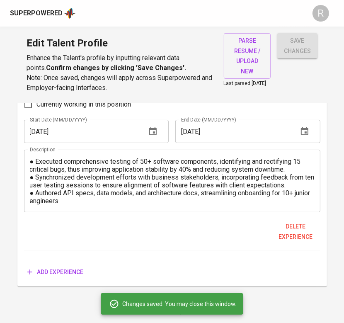
type input "Backend Developer Java Spring Boot (Part Time)"
type input "ASTRA"
type input "Python Data Analyst Mentor (Part Time)"
type input "Eduwork"
type textarea "● Achieved 90% course completion rate through hands-on backend development trai…"
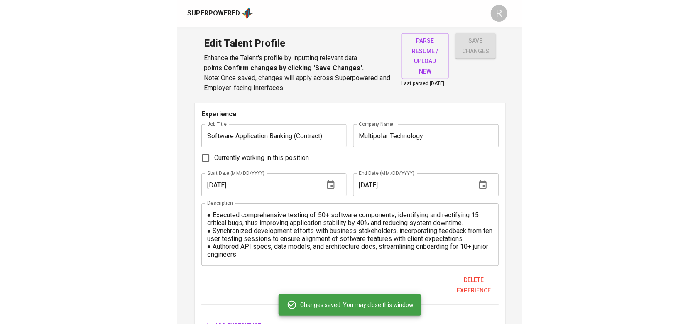
scroll to position [0, 0]
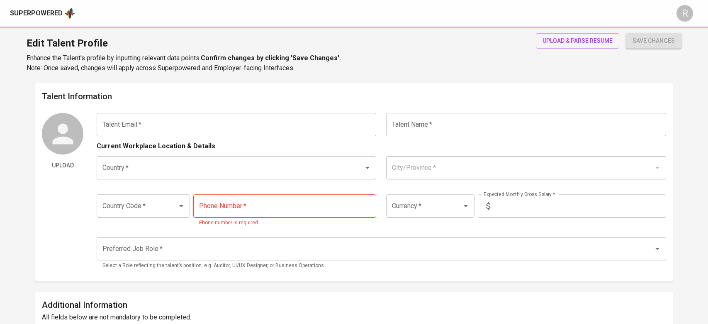
type input "[EMAIL_ADDRESS][DOMAIN_NAME]"
type input "Ichsan NUUR FATIHA"
type input "[GEOGRAPHIC_DATA]"
type input "Jakarta Barat, DKI Jakarta"
type input "+62"
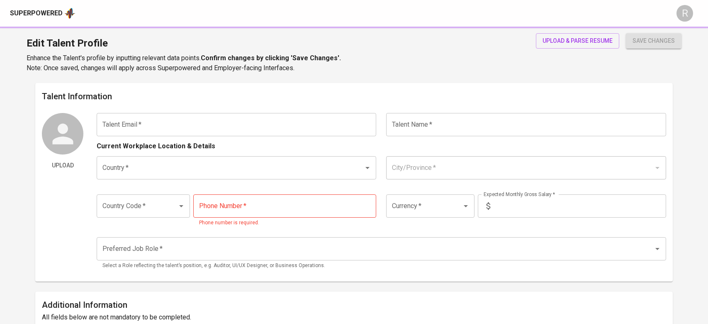
type input "895-1652-3528"
type input "IDR"
type input "Backend Developer"
radio input "true"
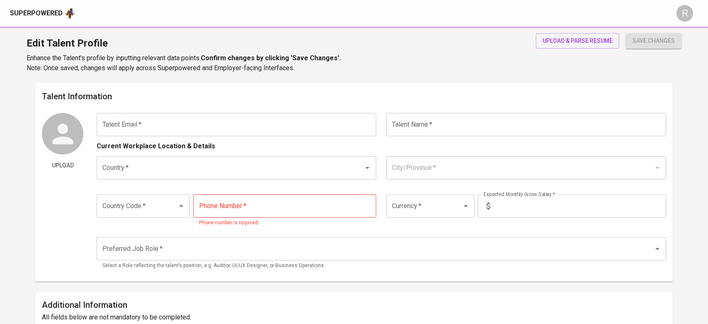
type input "7"
type input "Immediately Available"
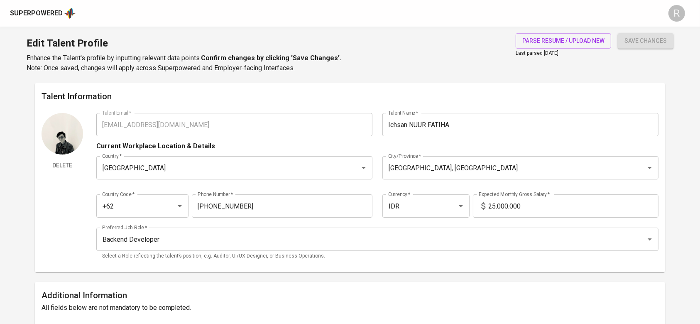
scroll to position [221, 0]
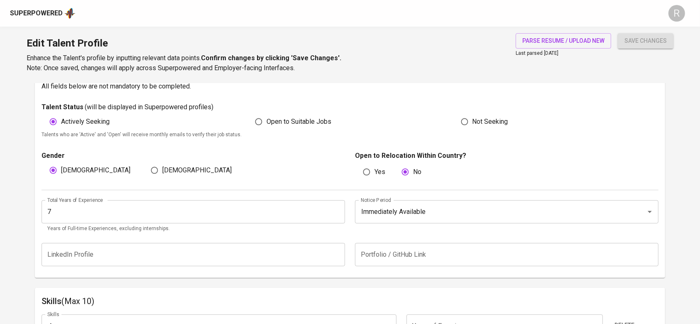
click at [97, 214] on input "7" at bounding box center [192, 211] width 303 height 23
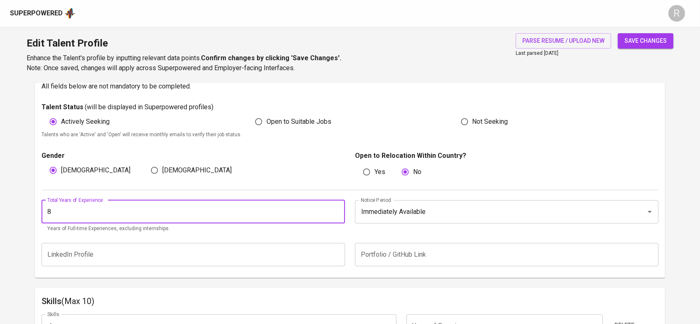
type input "8"
click at [617, 33] on button "save changes" at bounding box center [645, 40] width 56 height 15
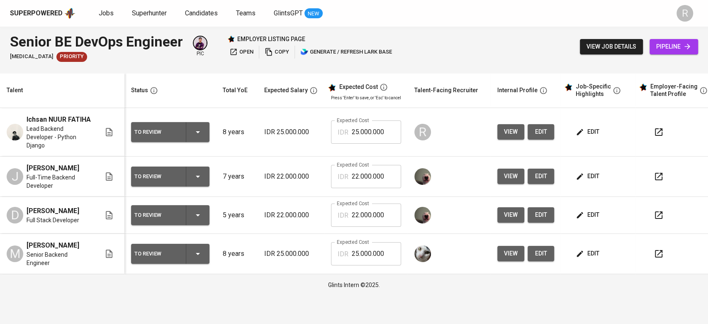
click at [660, 128] on icon "button" at bounding box center [658, 131] width 7 height 7
click at [551, 131] on button "edit" at bounding box center [541, 131] width 27 height 15
click at [656, 249] on icon "button" at bounding box center [659, 254] width 10 height 10
click at [582, 127] on span "edit" at bounding box center [589, 132] width 22 height 10
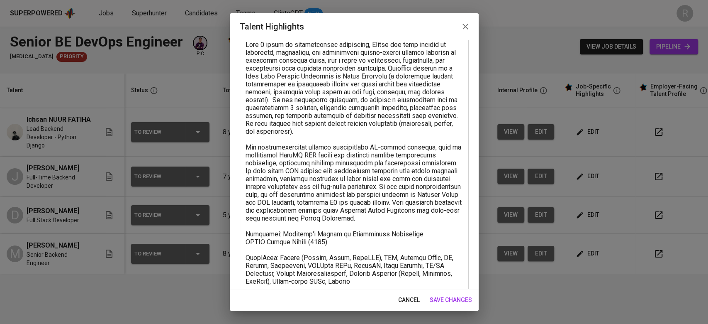
scroll to position [56, 0]
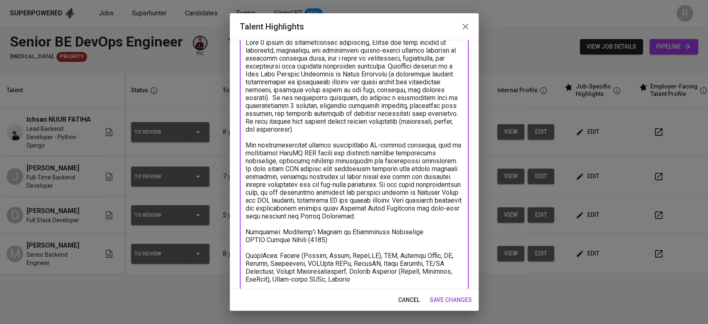
click at [268, 76] on textarea at bounding box center [354, 173] width 217 height 268
click at [338, 191] on textarea at bounding box center [354, 173] width 217 height 268
type textarea "With 8 years of profiessional experience, Ichsan has been working in designing,…"
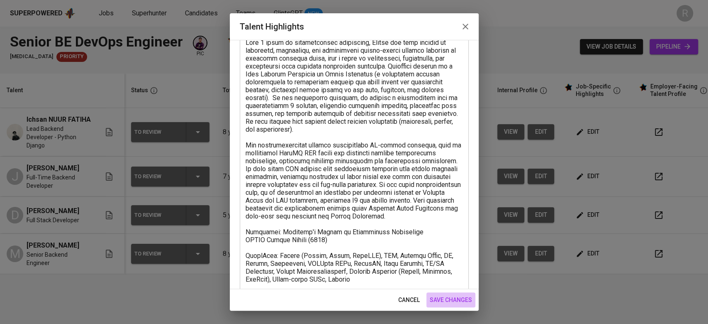
click at [440, 298] on span "save changes" at bounding box center [451, 300] width 42 height 10
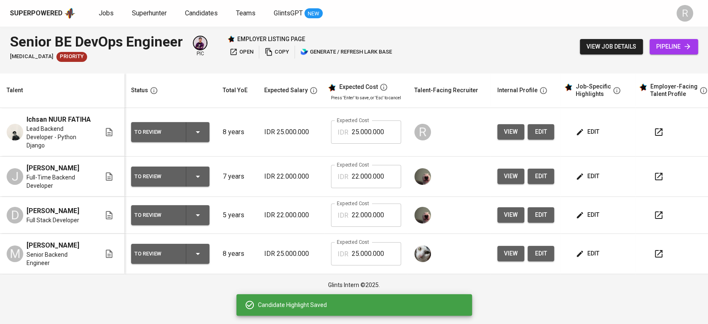
click at [657, 133] on button "button" at bounding box center [659, 132] width 20 height 20
click at [649, 167] on button "button" at bounding box center [659, 176] width 20 height 20
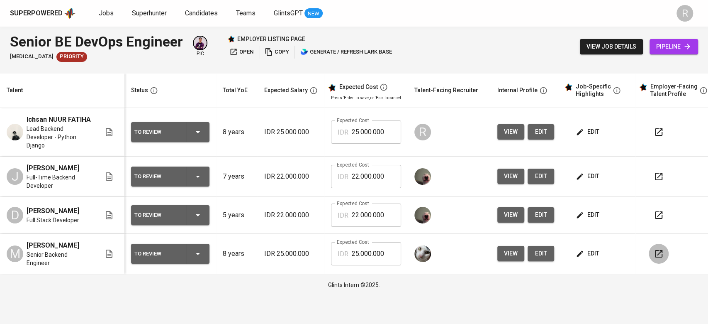
click at [654, 249] on icon "button" at bounding box center [659, 254] width 10 height 10
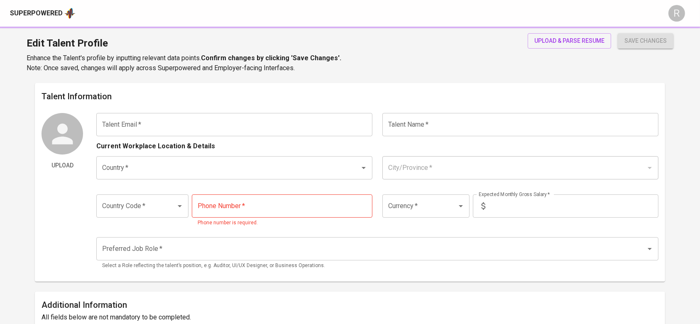
type input "[EMAIL_ADDRESS][DOMAIN_NAME]"
type input "Ichsan NUUR FATIHA"
type input "[GEOGRAPHIC_DATA]"
type input "[GEOGRAPHIC_DATA], [GEOGRAPHIC_DATA]"
type input "+62"
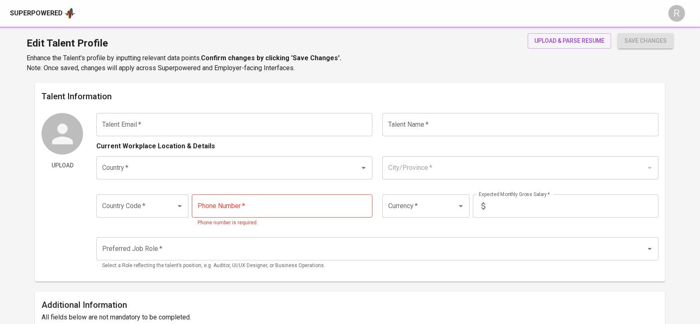
type input "[PHONE_NUMBER]"
type input "IDR"
type input "Backend Developer"
radio input "true"
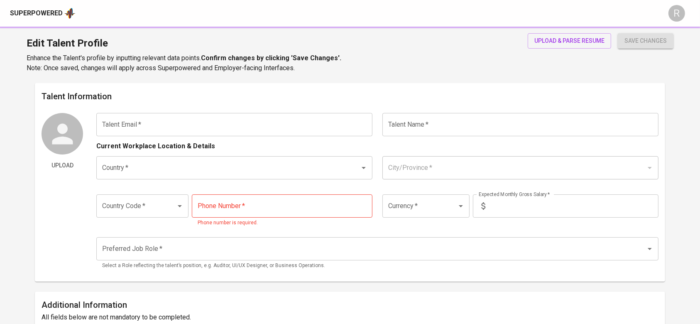
type input "8"
type input "Immediately Available"
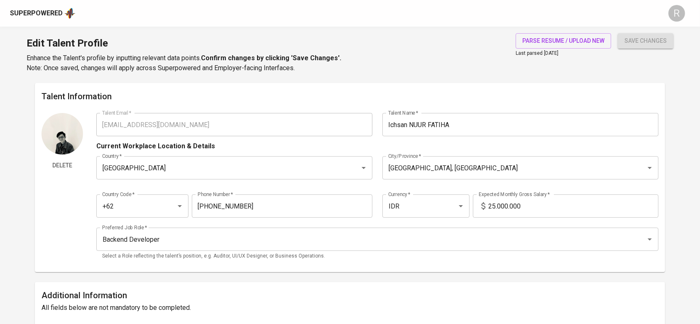
scroll to position [76, 0]
